Goal: Task Accomplishment & Management: Manage account settings

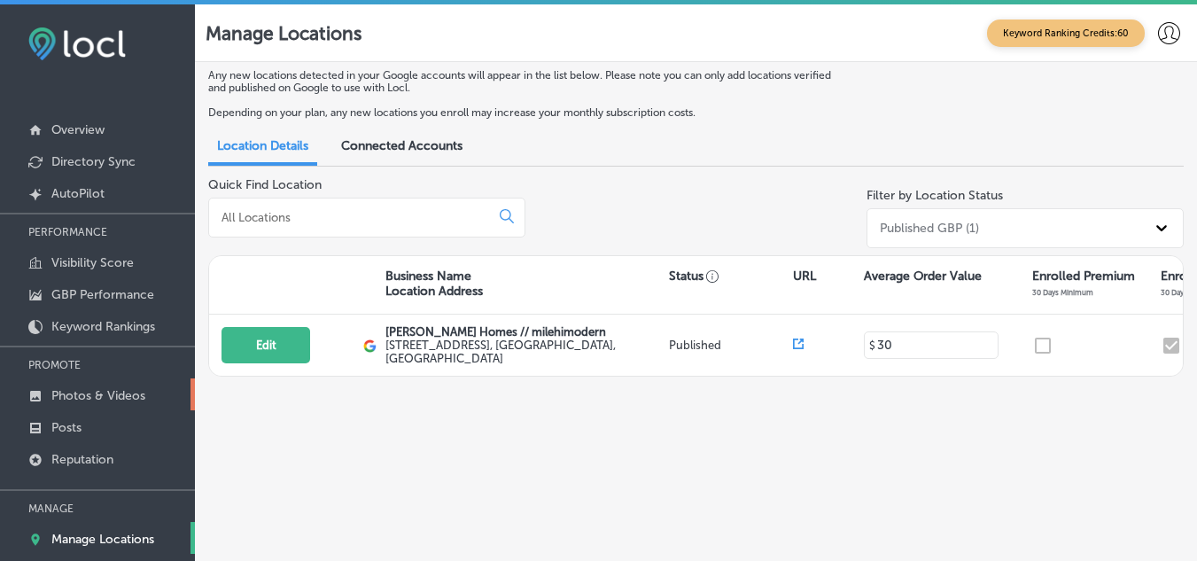
click at [88, 384] on link "Photos & Videos" at bounding box center [97, 394] width 195 height 32
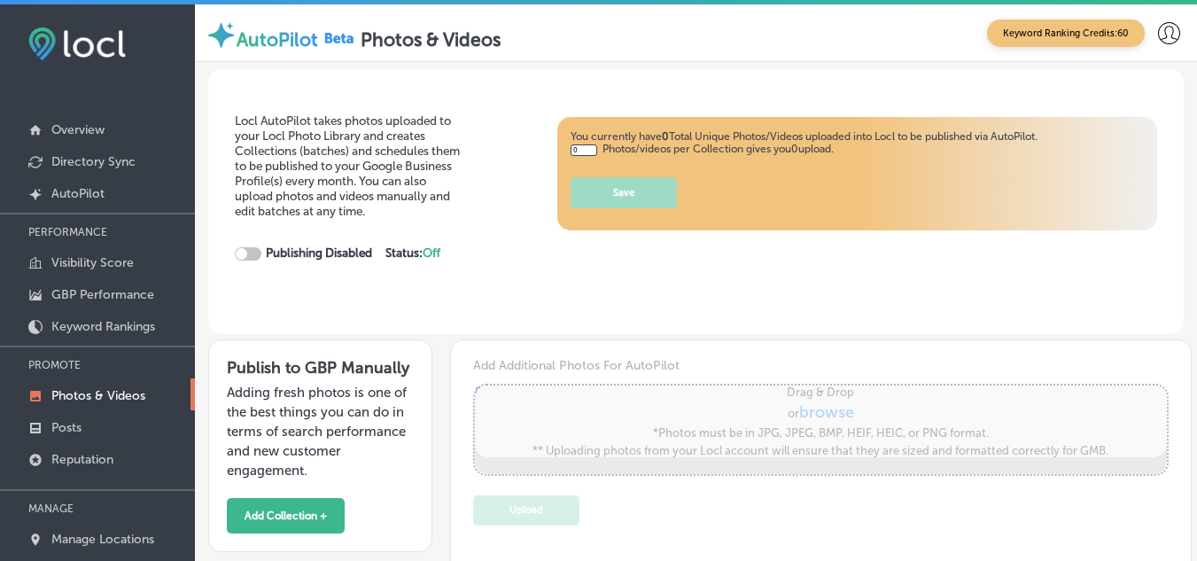
type input "5"
checkbox input "true"
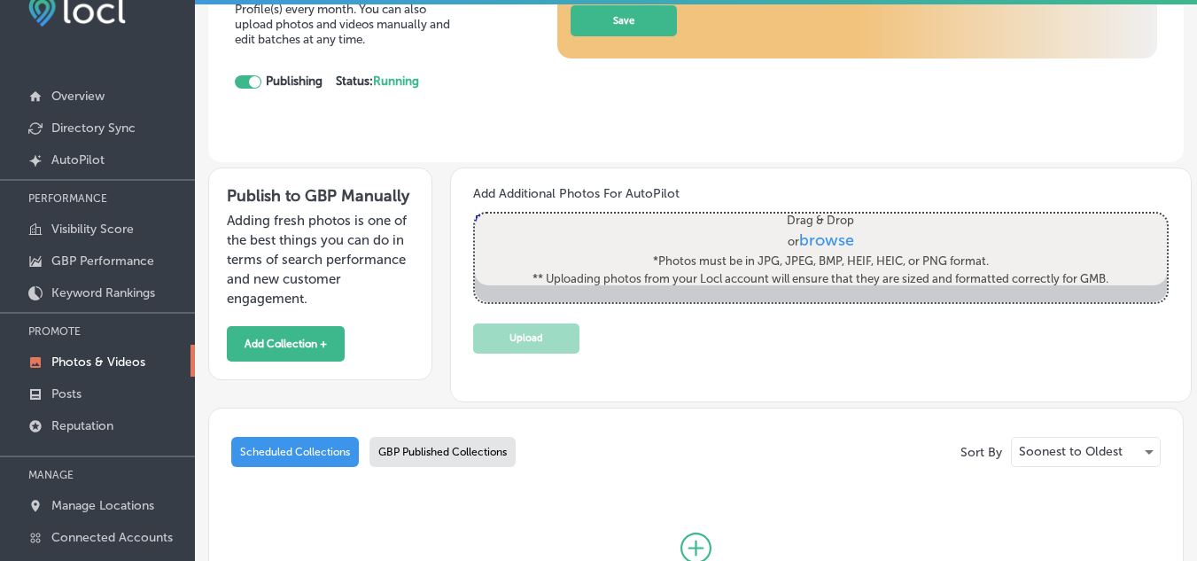
scroll to position [177, 0]
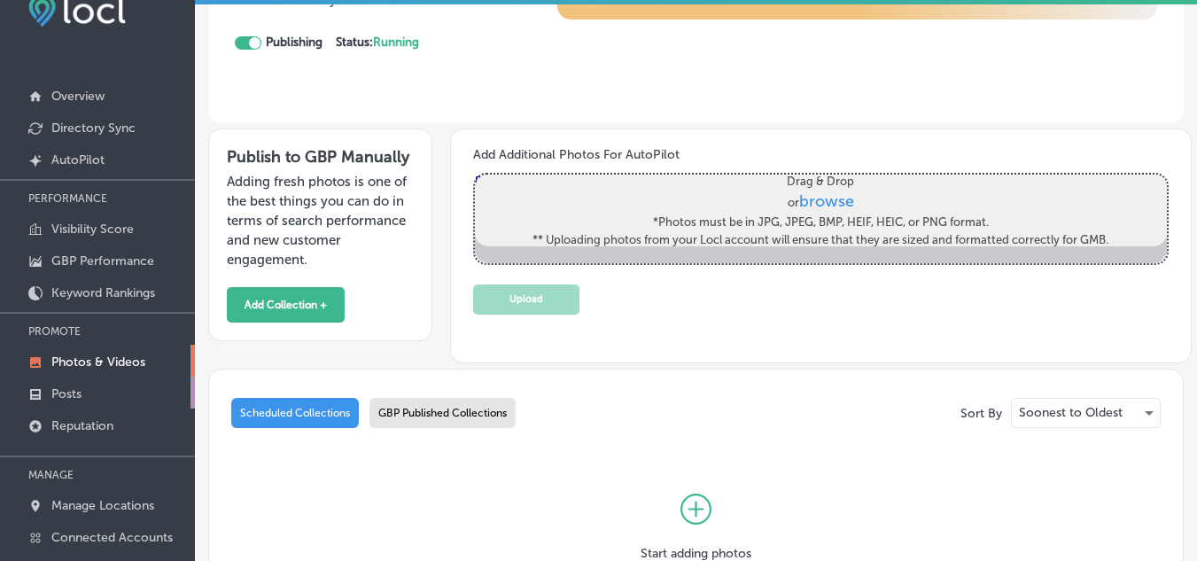
click at [50, 390] on link "Posts" at bounding box center [97, 392] width 195 height 32
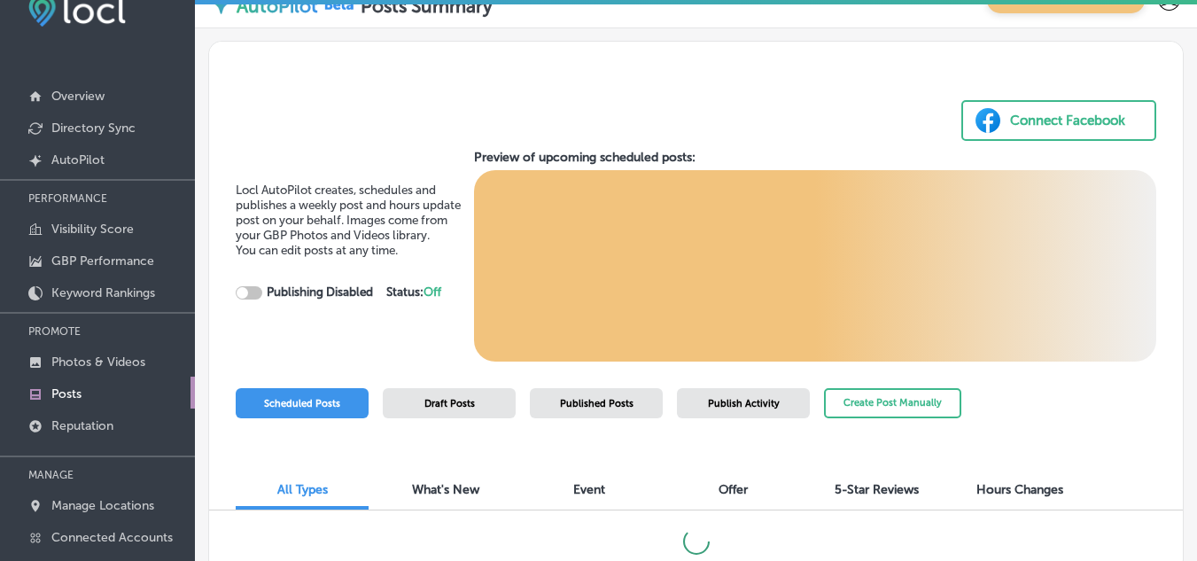
checkbox input "true"
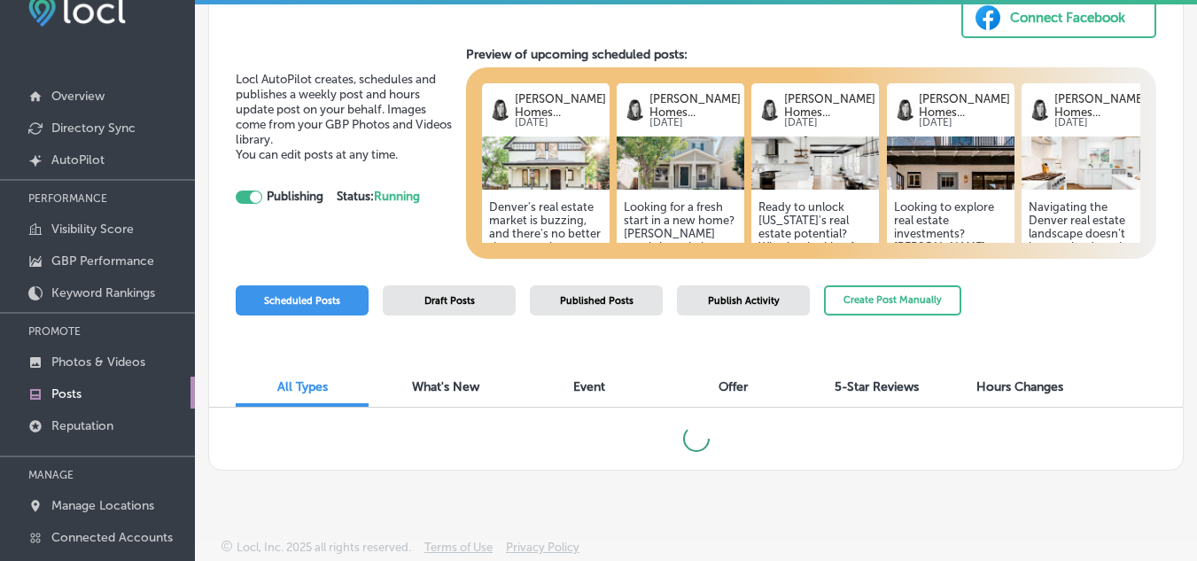
scroll to position [105, 0]
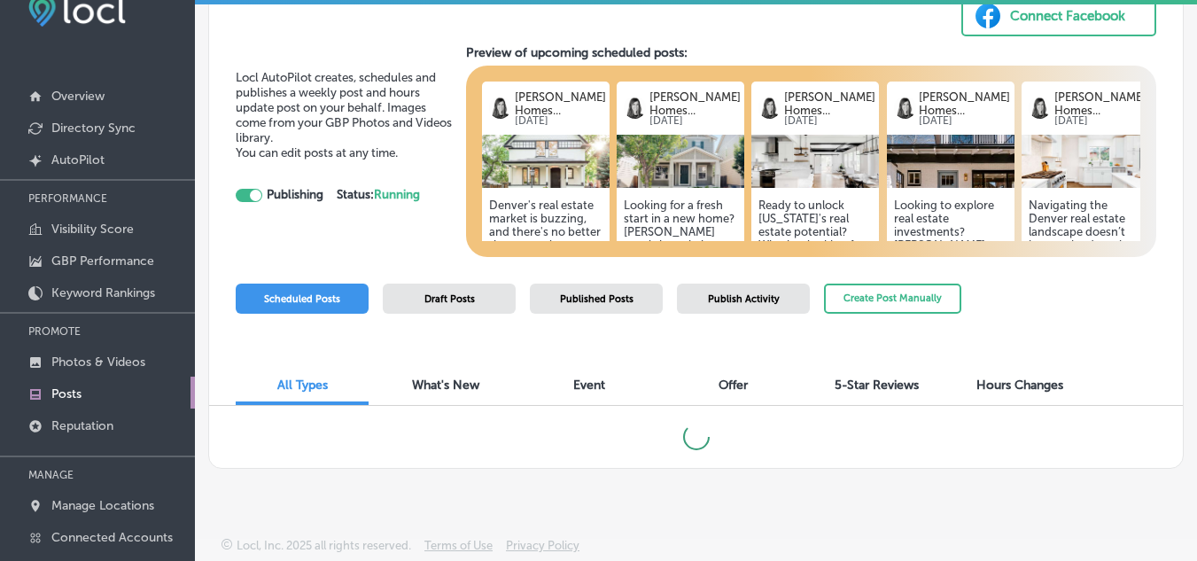
click at [454, 310] on div "Draft Posts" at bounding box center [449, 298] width 133 height 30
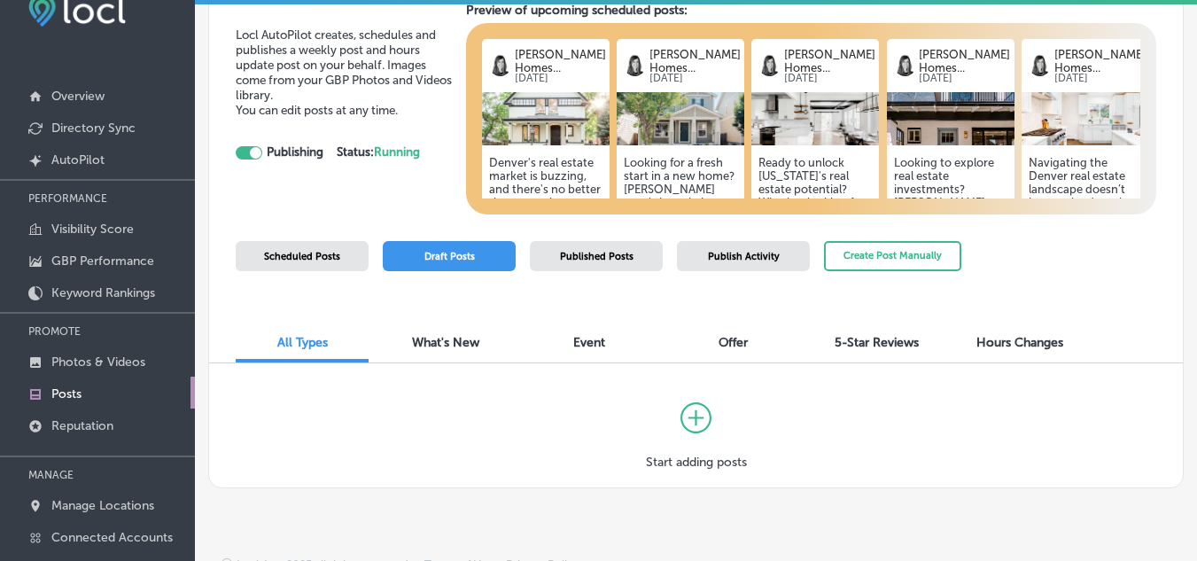
scroll to position [167, 0]
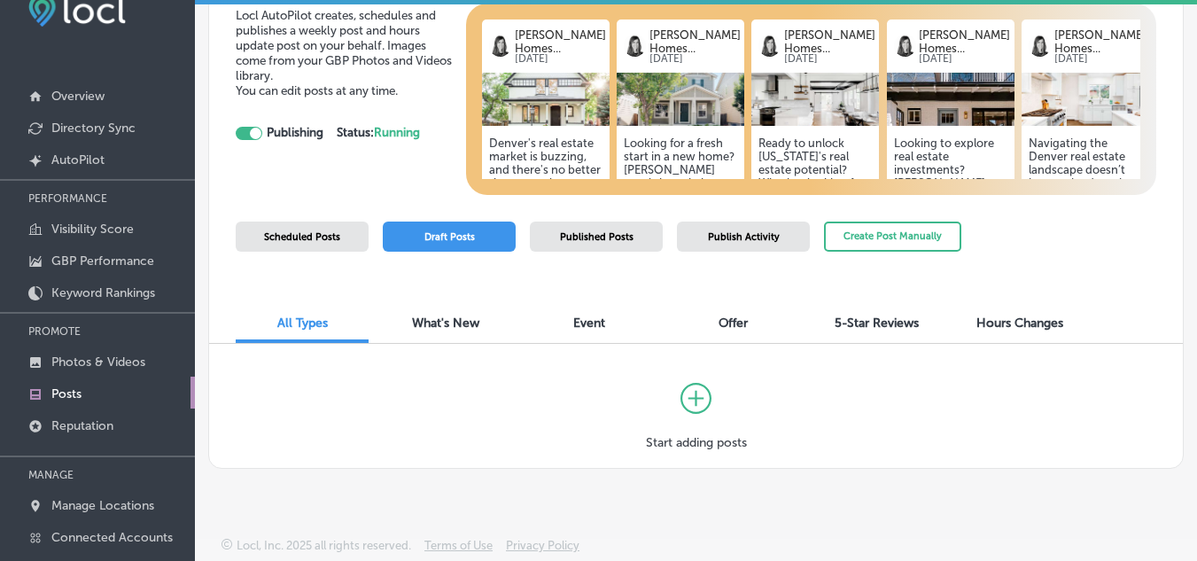
click at [458, 318] on span "What's New" at bounding box center [445, 322] width 67 height 15
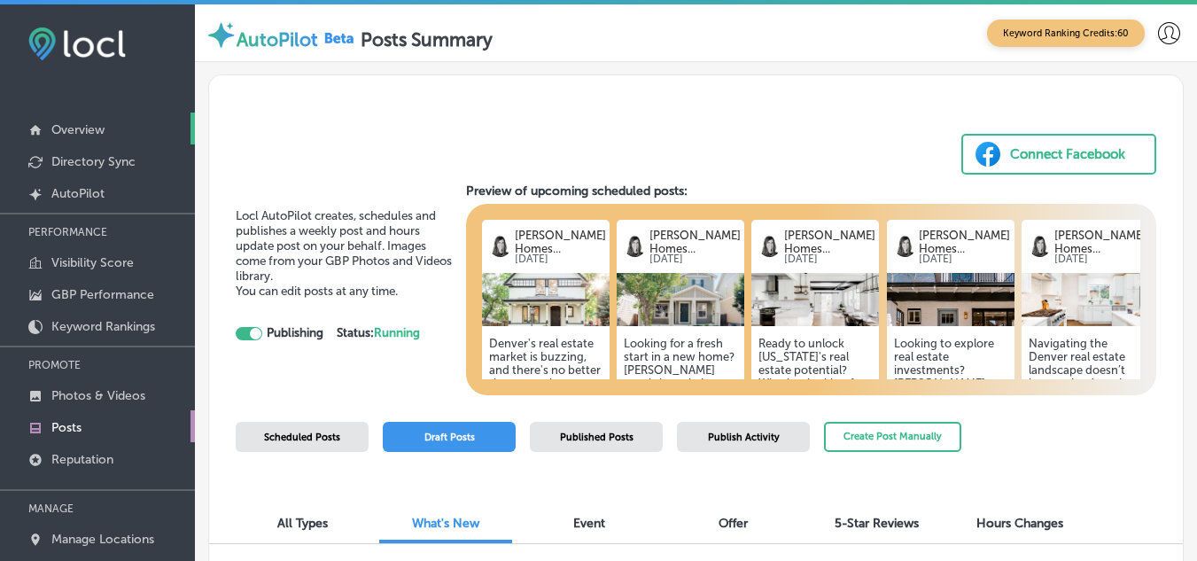
click at [81, 128] on p "Overview" at bounding box center [77, 129] width 53 height 15
